Goal: Navigation & Orientation: Find specific page/section

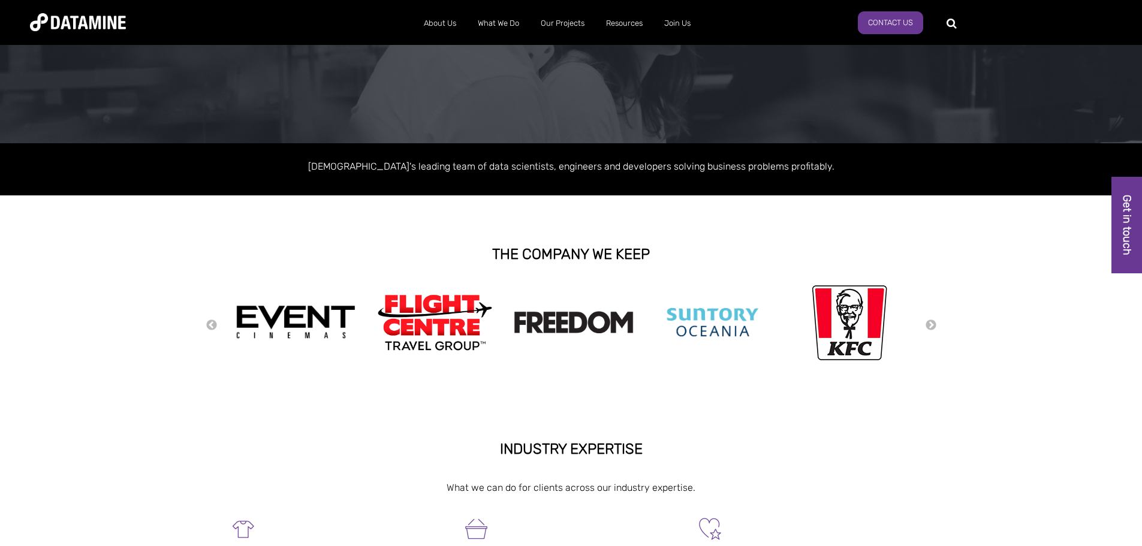
scroll to position [120, 0]
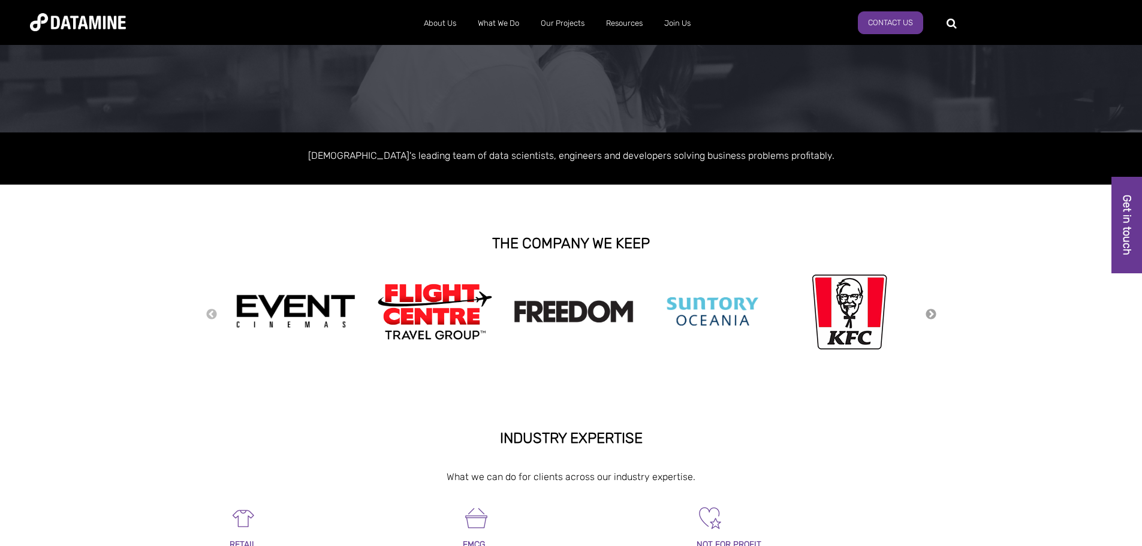
click at [933, 309] on button "Next" at bounding box center [931, 314] width 12 height 13
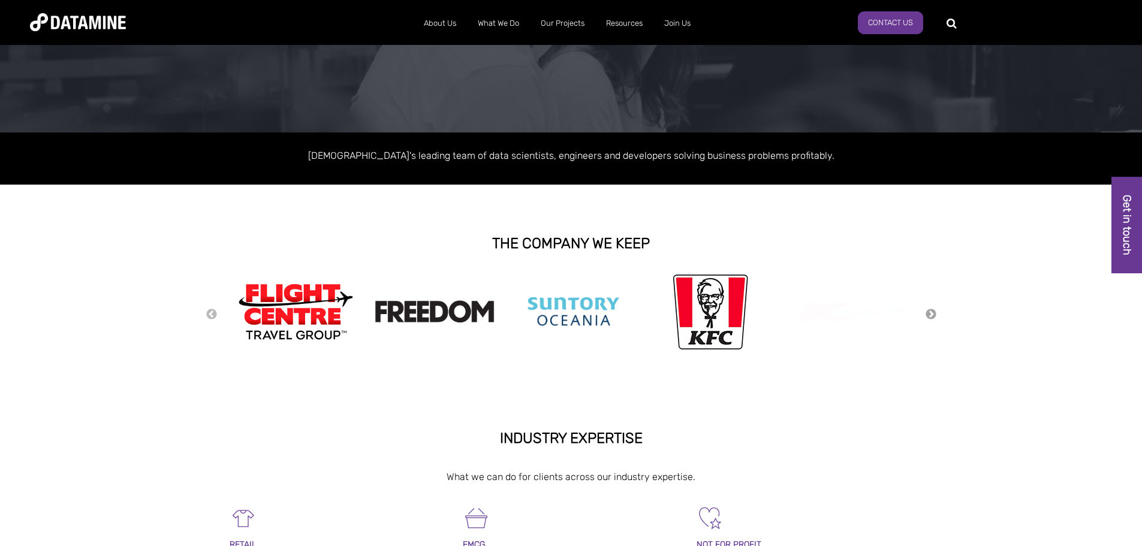
click at [933, 309] on button "Next" at bounding box center [931, 314] width 12 height 13
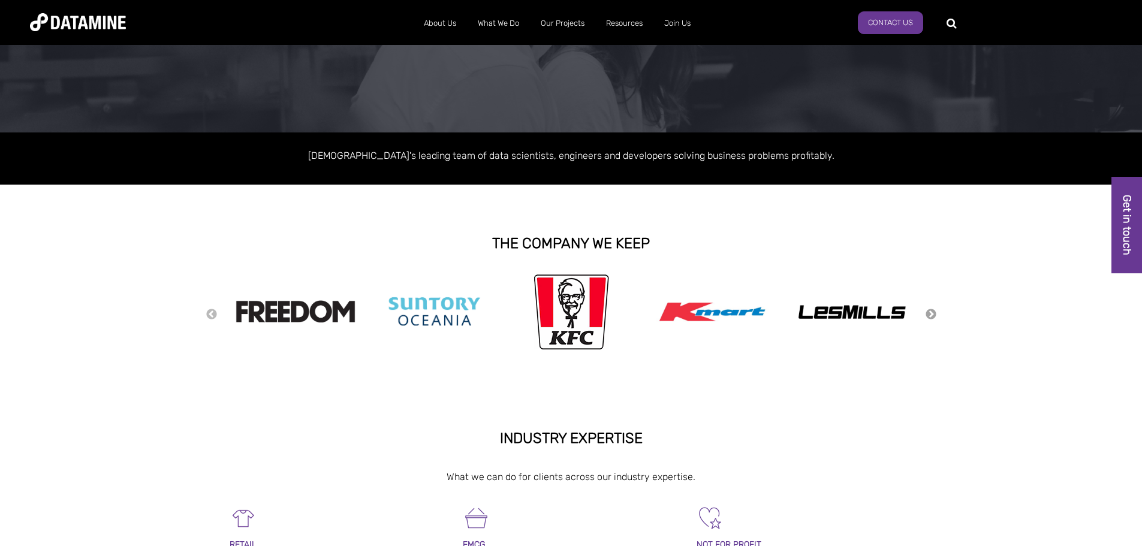
click at [933, 309] on button "Next" at bounding box center [931, 314] width 12 height 13
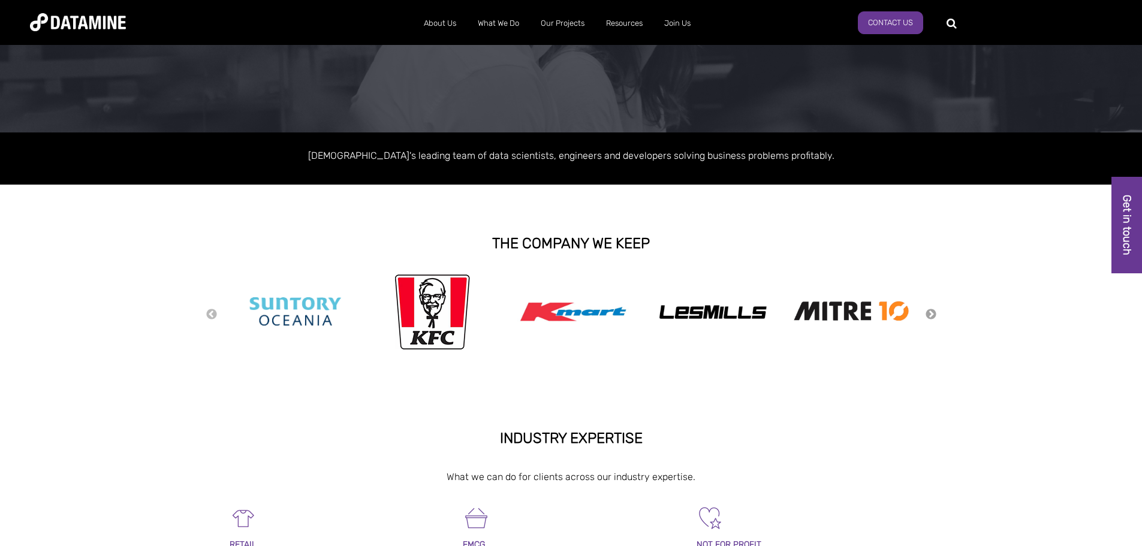
click at [933, 309] on button "Next" at bounding box center [931, 314] width 12 height 13
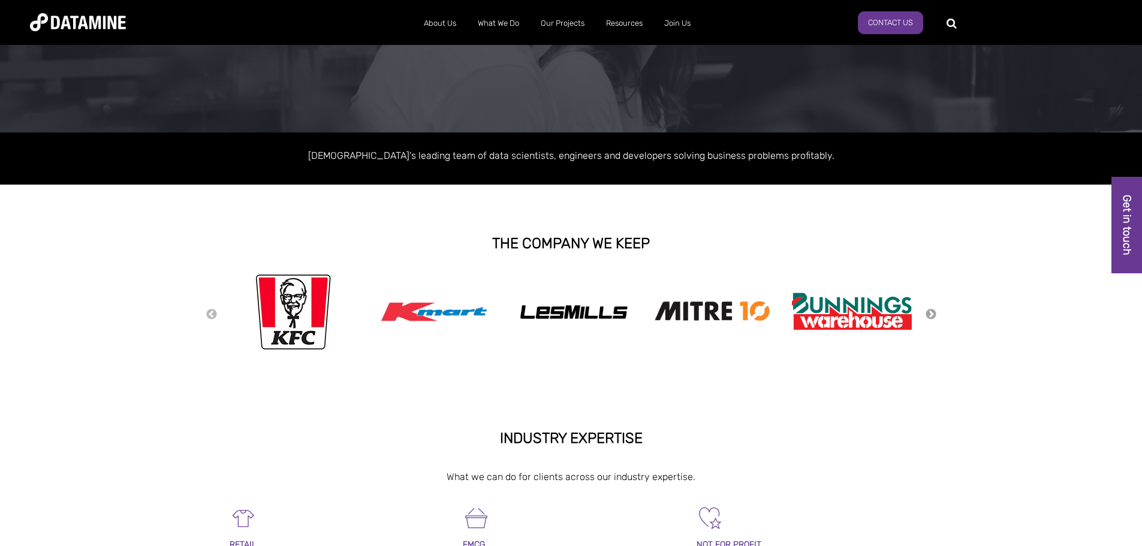
click at [933, 309] on button "Next" at bounding box center [931, 314] width 12 height 13
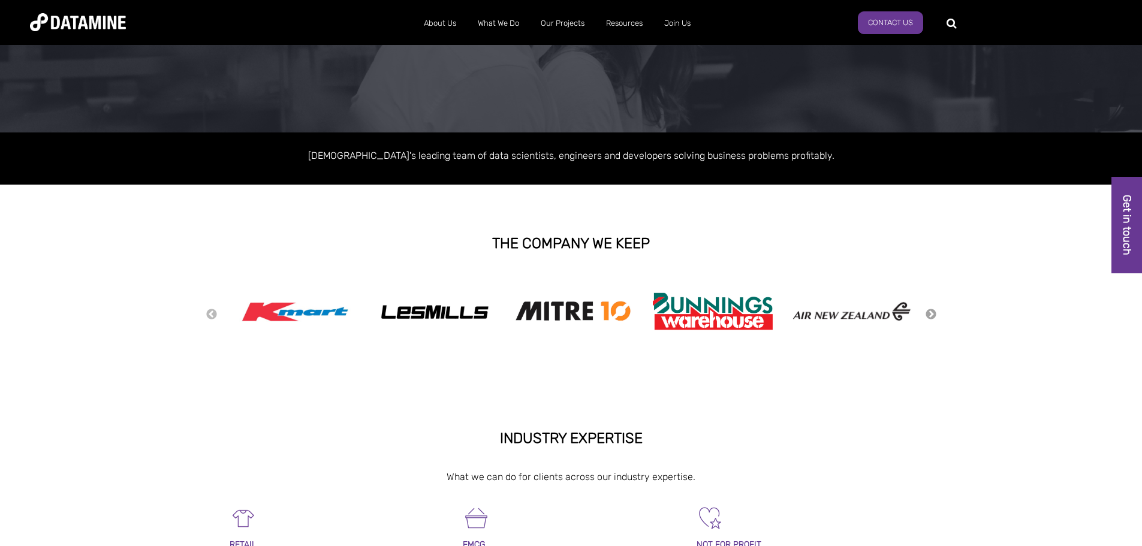
click at [933, 309] on button "Next" at bounding box center [931, 314] width 12 height 13
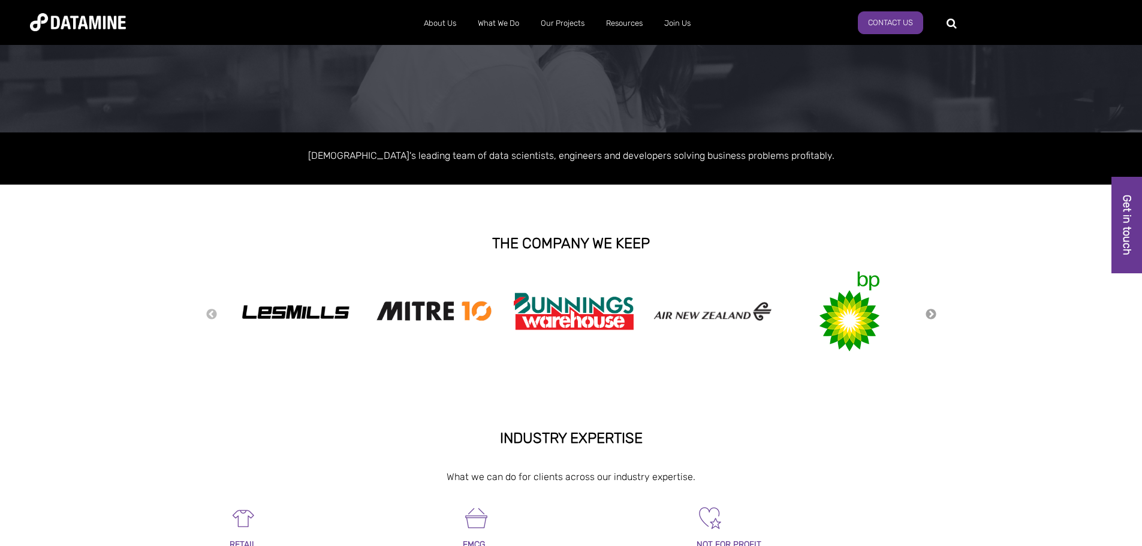
click at [933, 309] on button "Next" at bounding box center [931, 314] width 12 height 13
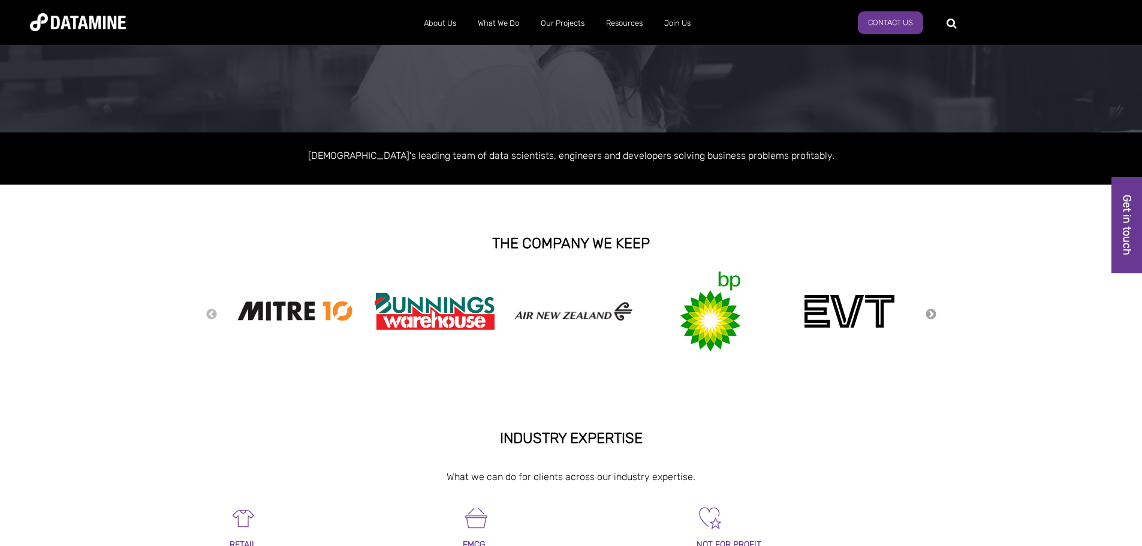
click at [933, 309] on button "Next" at bounding box center [931, 314] width 12 height 13
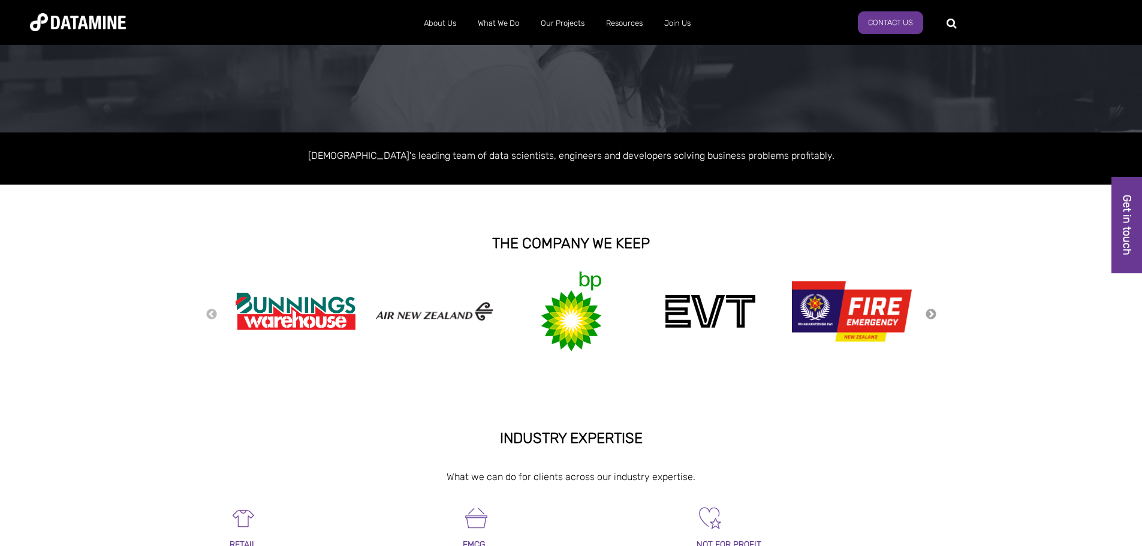
click at [933, 309] on button "Next" at bounding box center [931, 314] width 12 height 13
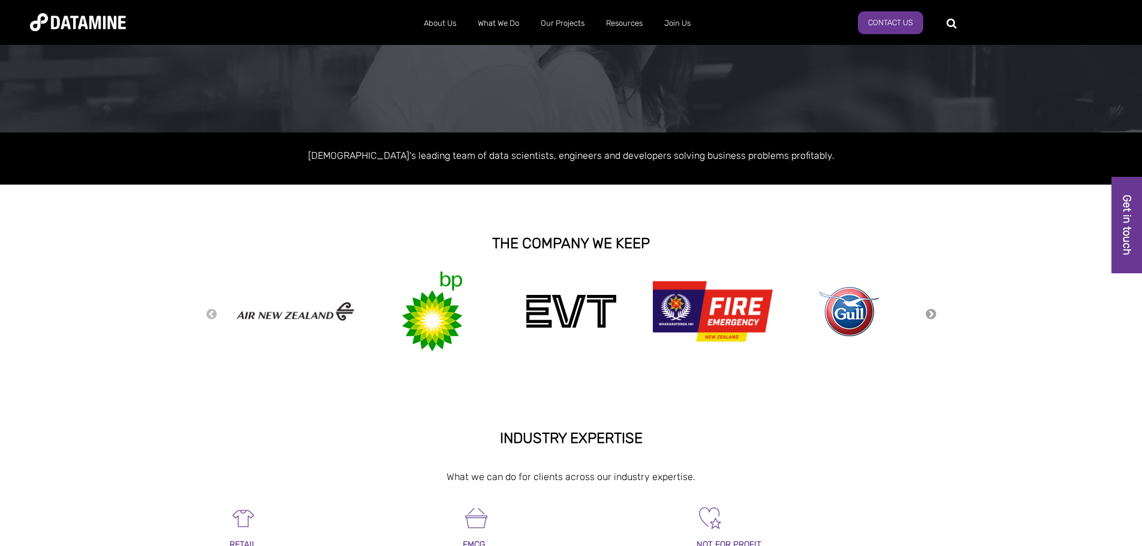
click at [931, 311] on button "Next" at bounding box center [931, 314] width 12 height 13
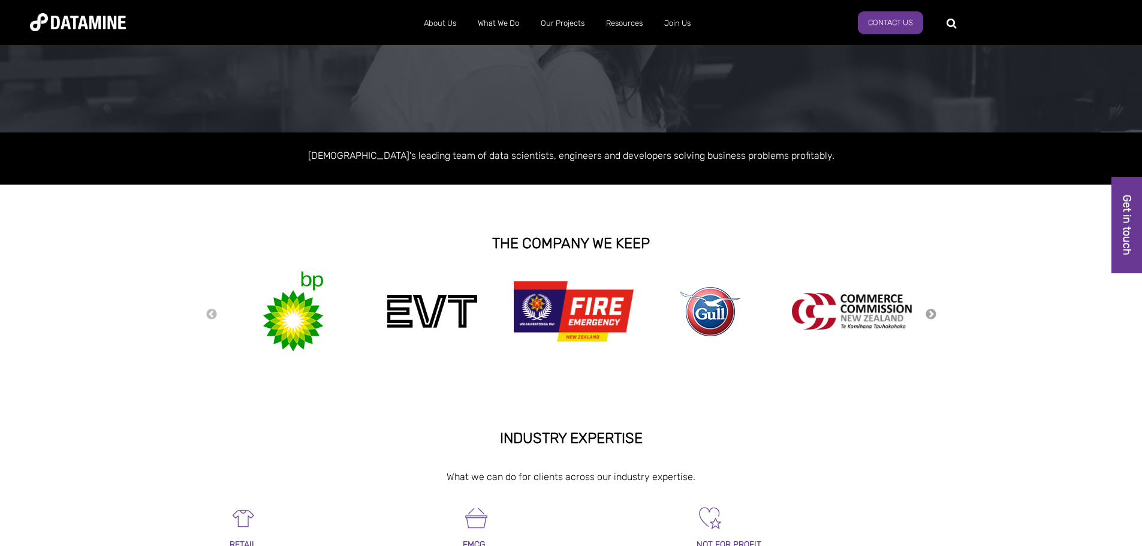
click at [931, 311] on button "Next" at bounding box center [931, 314] width 12 height 13
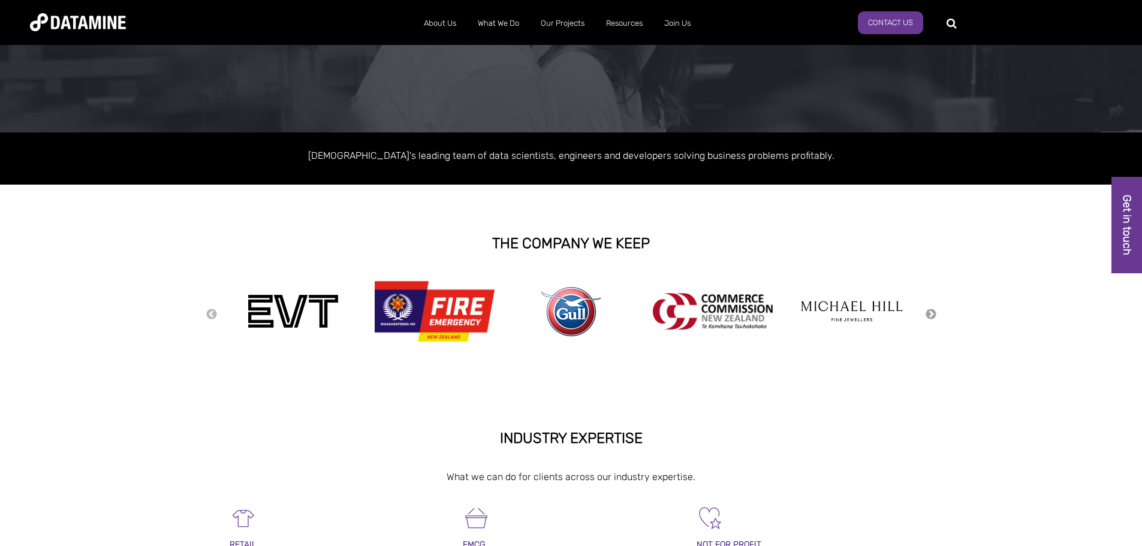
click at [931, 311] on button "Next" at bounding box center [931, 314] width 12 height 13
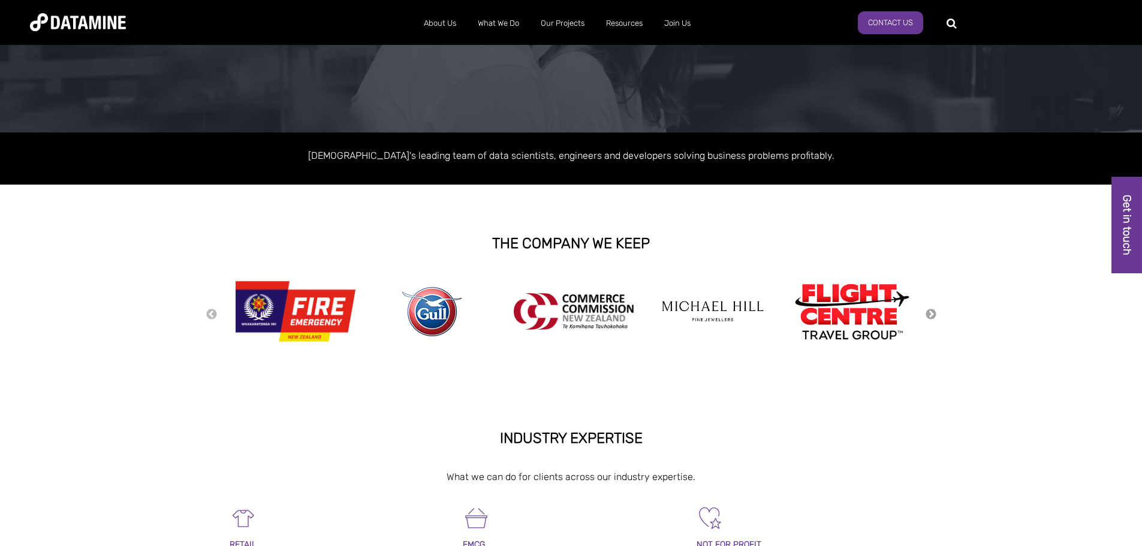
click at [931, 311] on button "Next" at bounding box center [931, 314] width 12 height 13
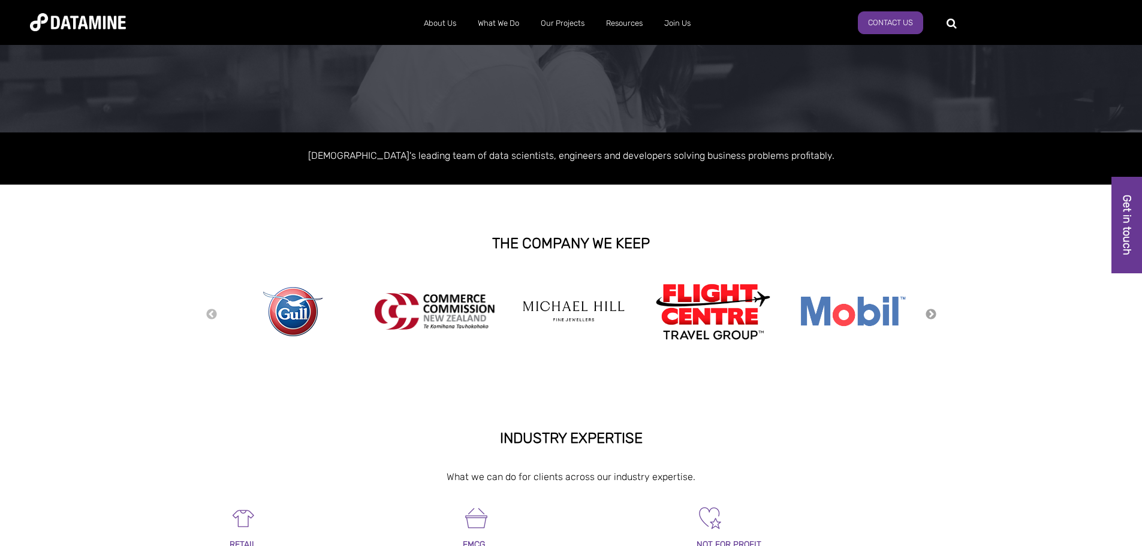
click at [931, 311] on button "Next" at bounding box center [931, 314] width 12 height 13
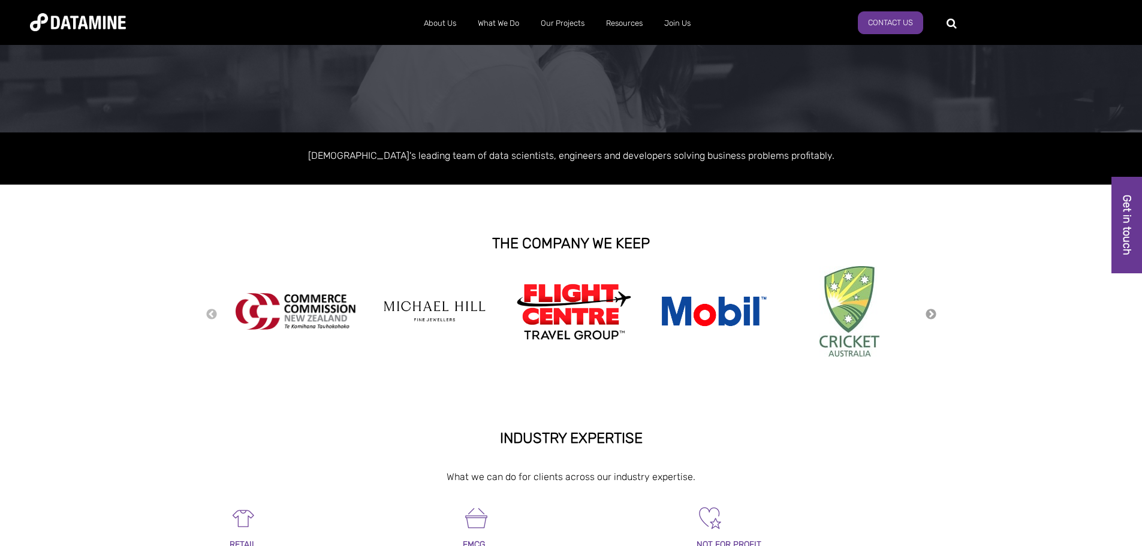
click at [931, 311] on button "Next" at bounding box center [931, 314] width 12 height 13
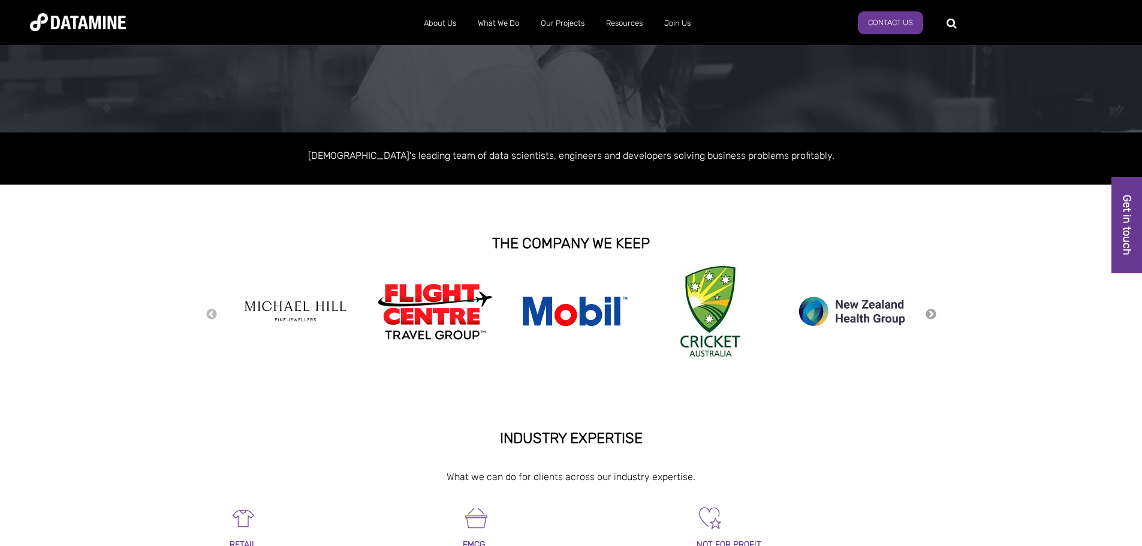
click at [931, 311] on button "Next" at bounding box center [931, 314] width 12 height 13
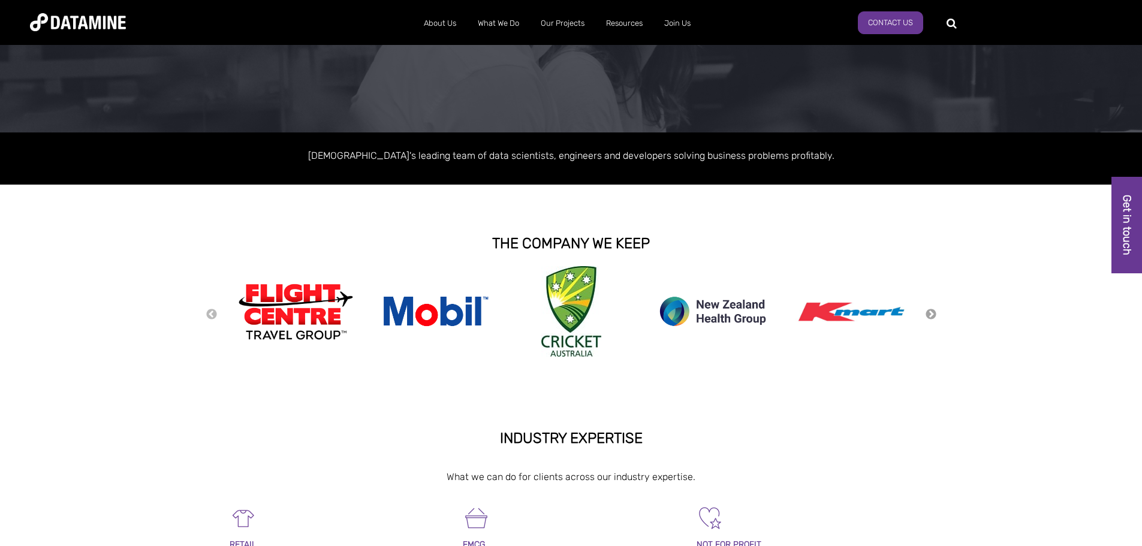
click at [931, 311] on button "Next" at bounding box center [931, 314] width 12 height 13
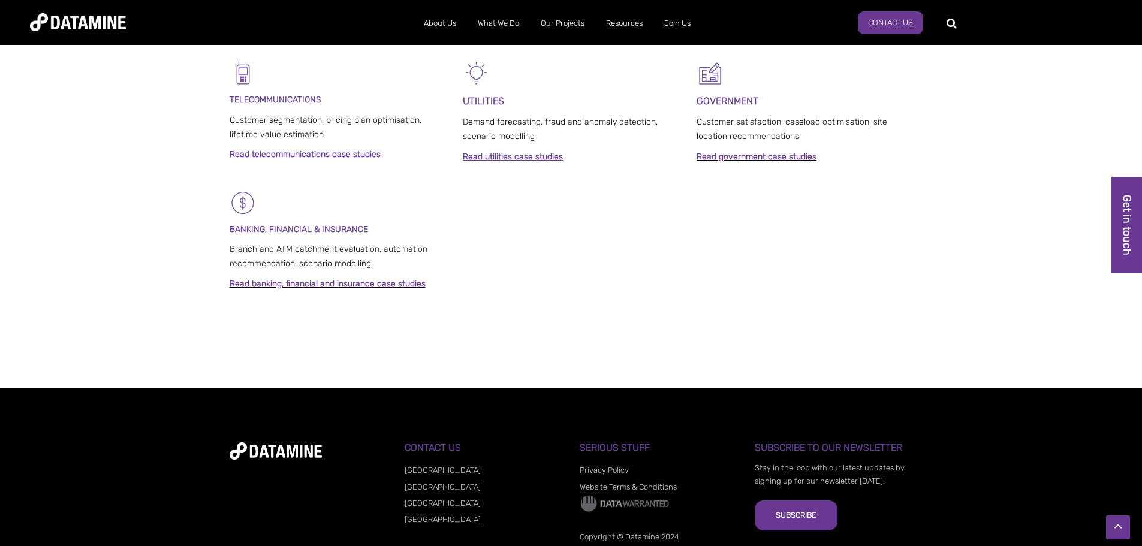
scroll to position [940, 0]
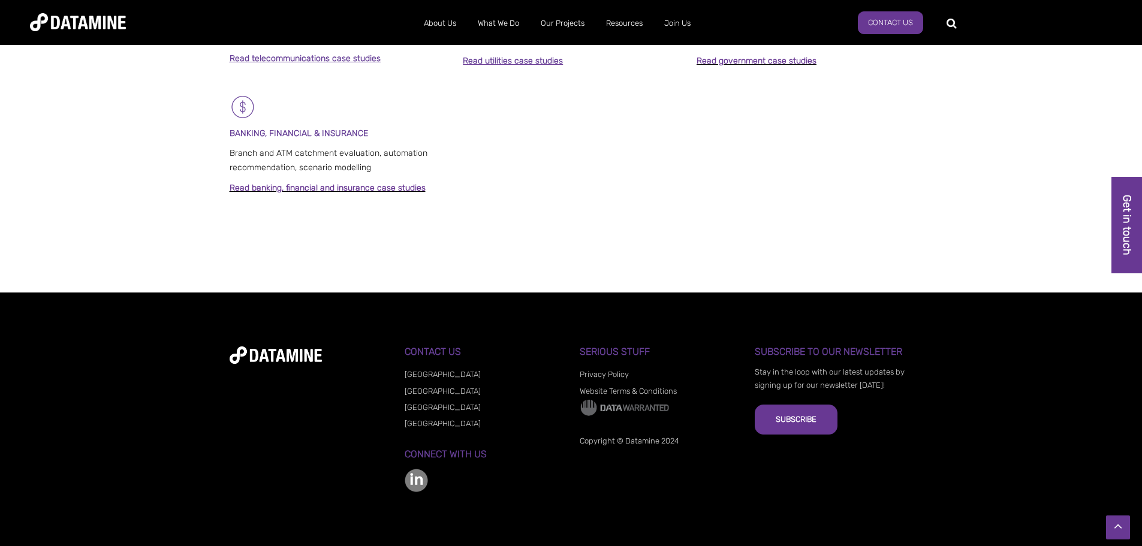
click at [433, 426] on link "[GEOGRAPHIC_DATA]" at bounding box center [443, 423] width 76 height 9
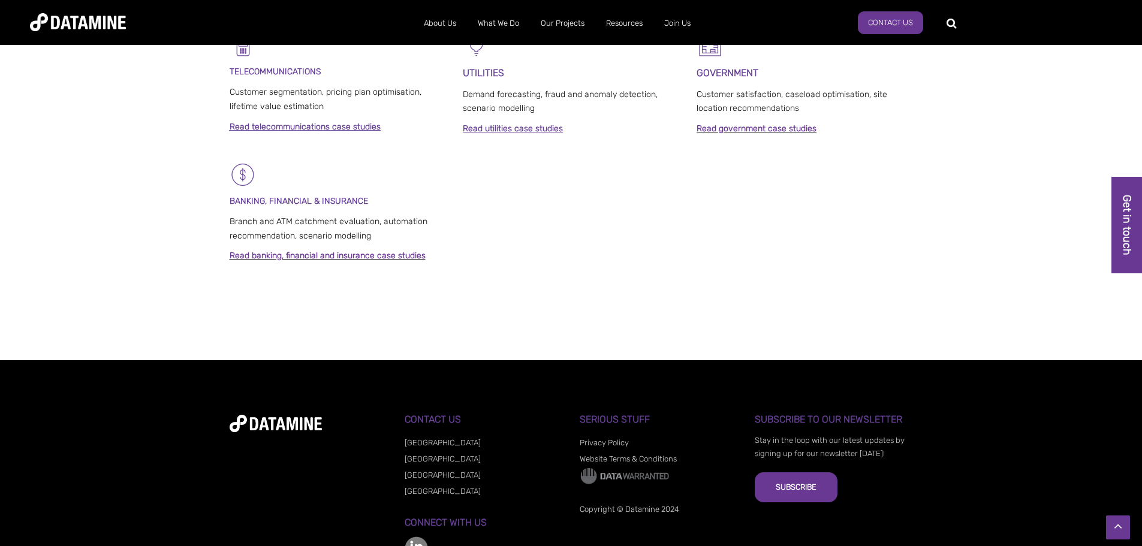
scroll to position [916, 0]
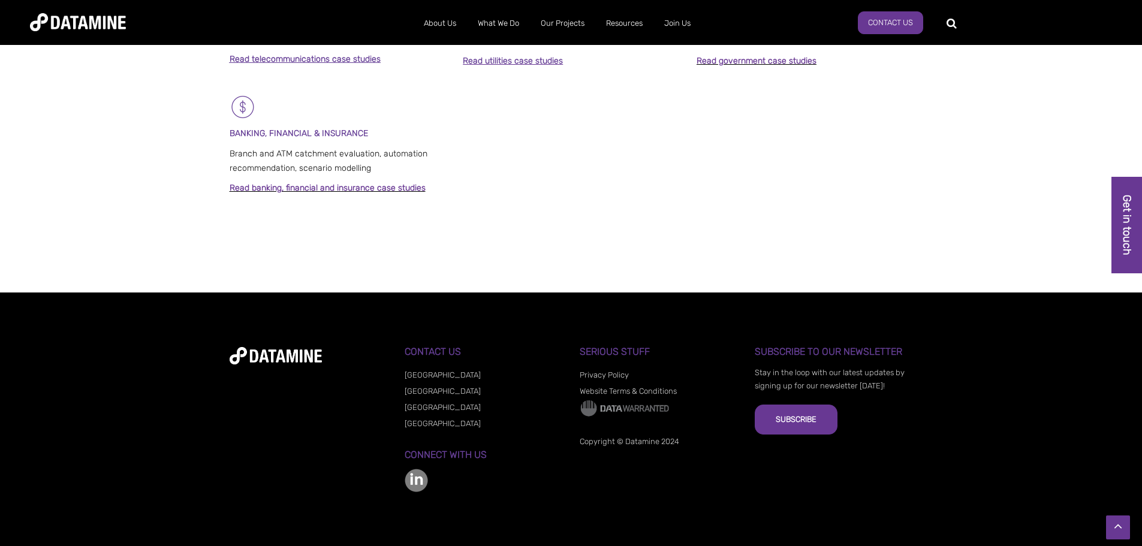
click at [408, 377] on link "[GEOGRAPHIC_DATA]" at bounding box center [443, 375] width 76 height 9
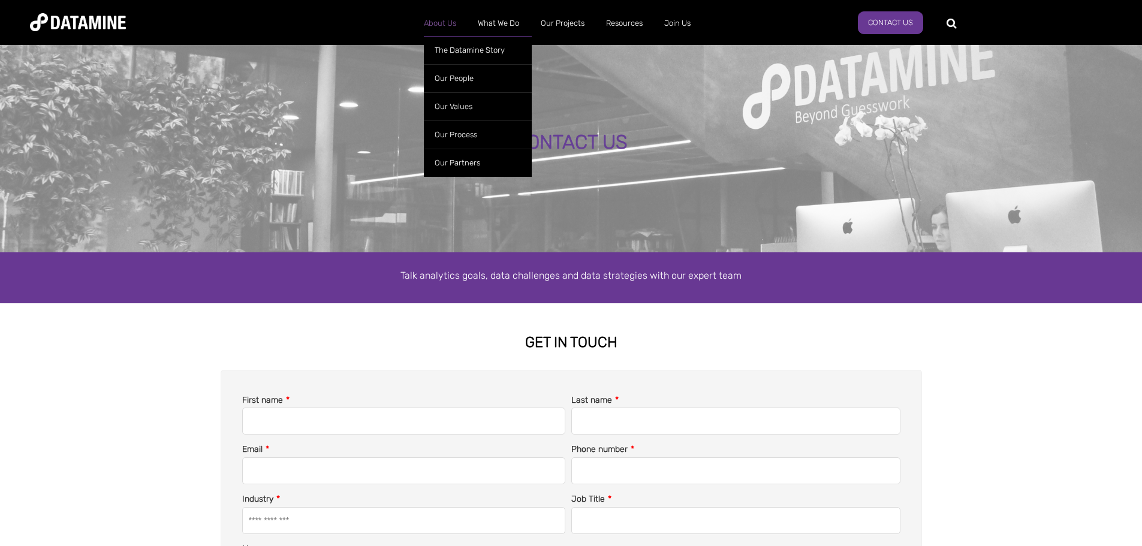
click at [432, 28] on link "About Us" at bounding box center [440, 23] width 54 height 31
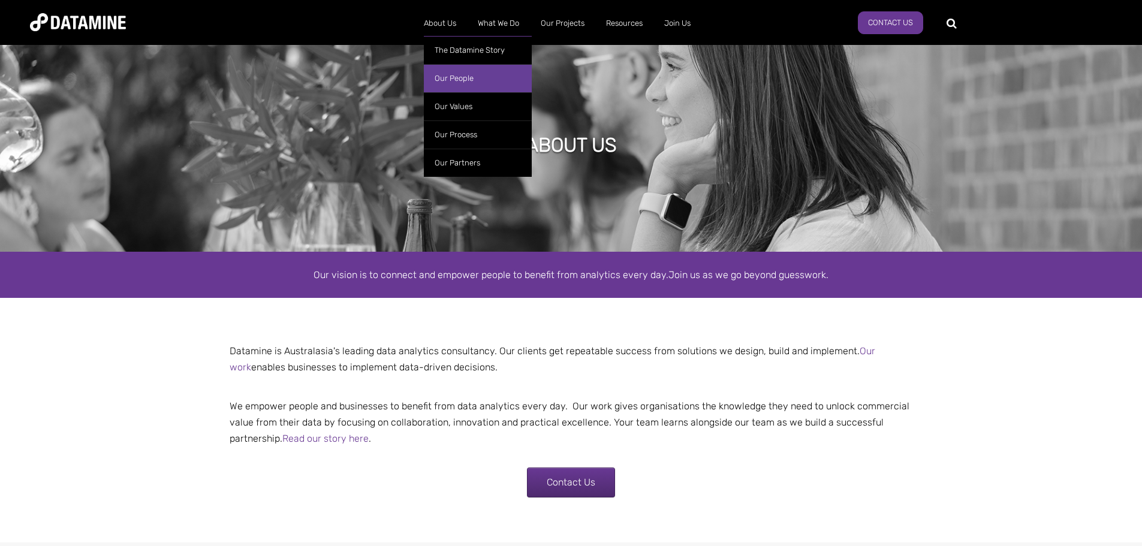
click at [448, 71] on link "Our People" at bounding box center [478, 78] width 108 height 28
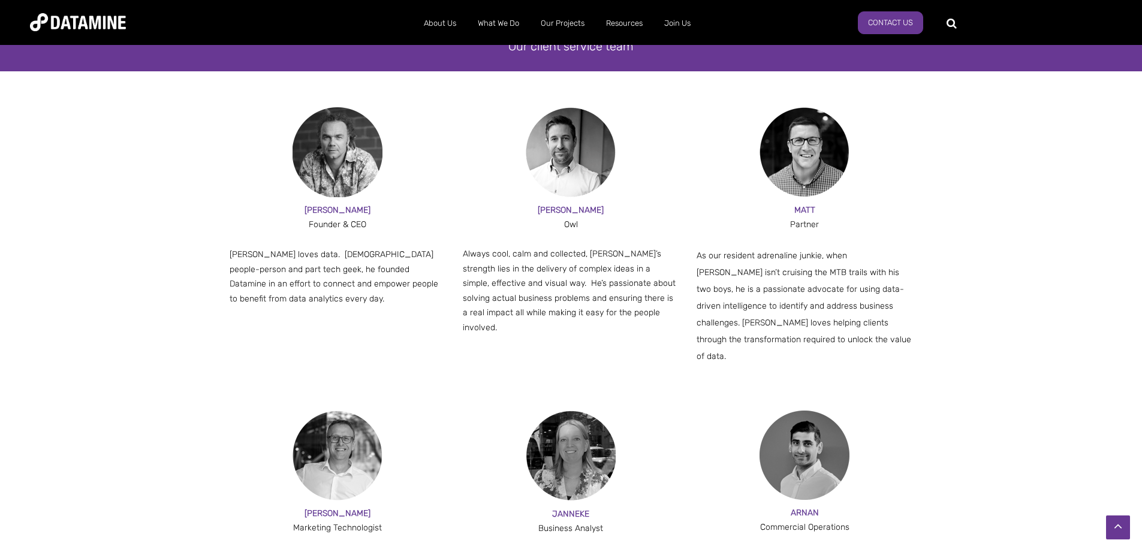
scroll to position [600, 0]
